Goal: Transaction & Acquisition: Subscribe to service/newsletter

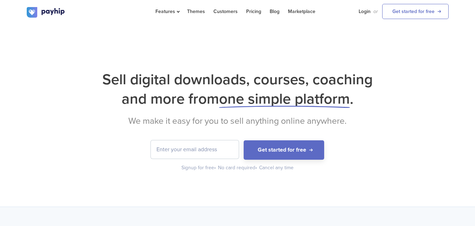
click at [193, 148] on input "email" at bounding box center [195, 149] width 88 height 18
type input "h"
type input "اللغة العربية"
click at [244, 140] on button "Get started for free" at bounding box center [284, 149] width 81 height 19
click at [133, 141] on form "اللغة العربية Get started for free" at bounding box center [238, 149] width 422 height 19
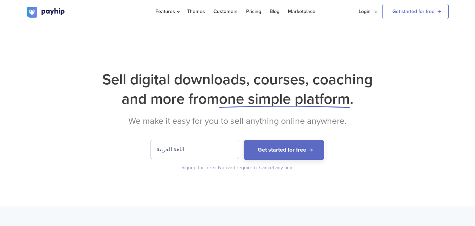
drag, startPoint x: 183, startPoint y: 150, endPoint x: 139, endPoint y: 151, distance: 44.0
click at [139, 151] on form "اللغة العربية Get started for free" at bounding box center [238, 149] width 422 height 19
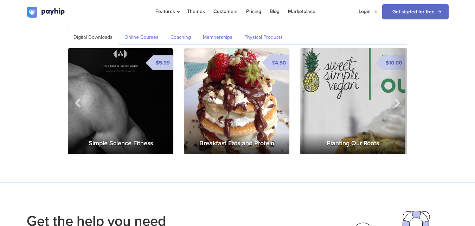
scroll to position [1053, 0]
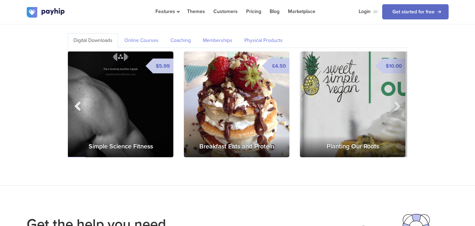
click at [78, 103] on span at bounding box center [78, 105] width 11 height 11
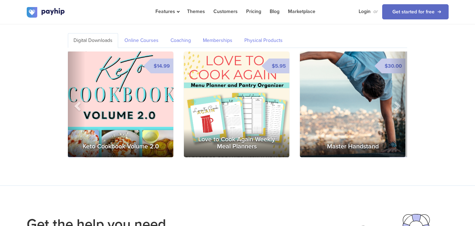
click at [248, 111] on img at bounding box center [237, 104] width 106 height 106
